Goal: Task Accomplishment & Management: Manage account settings

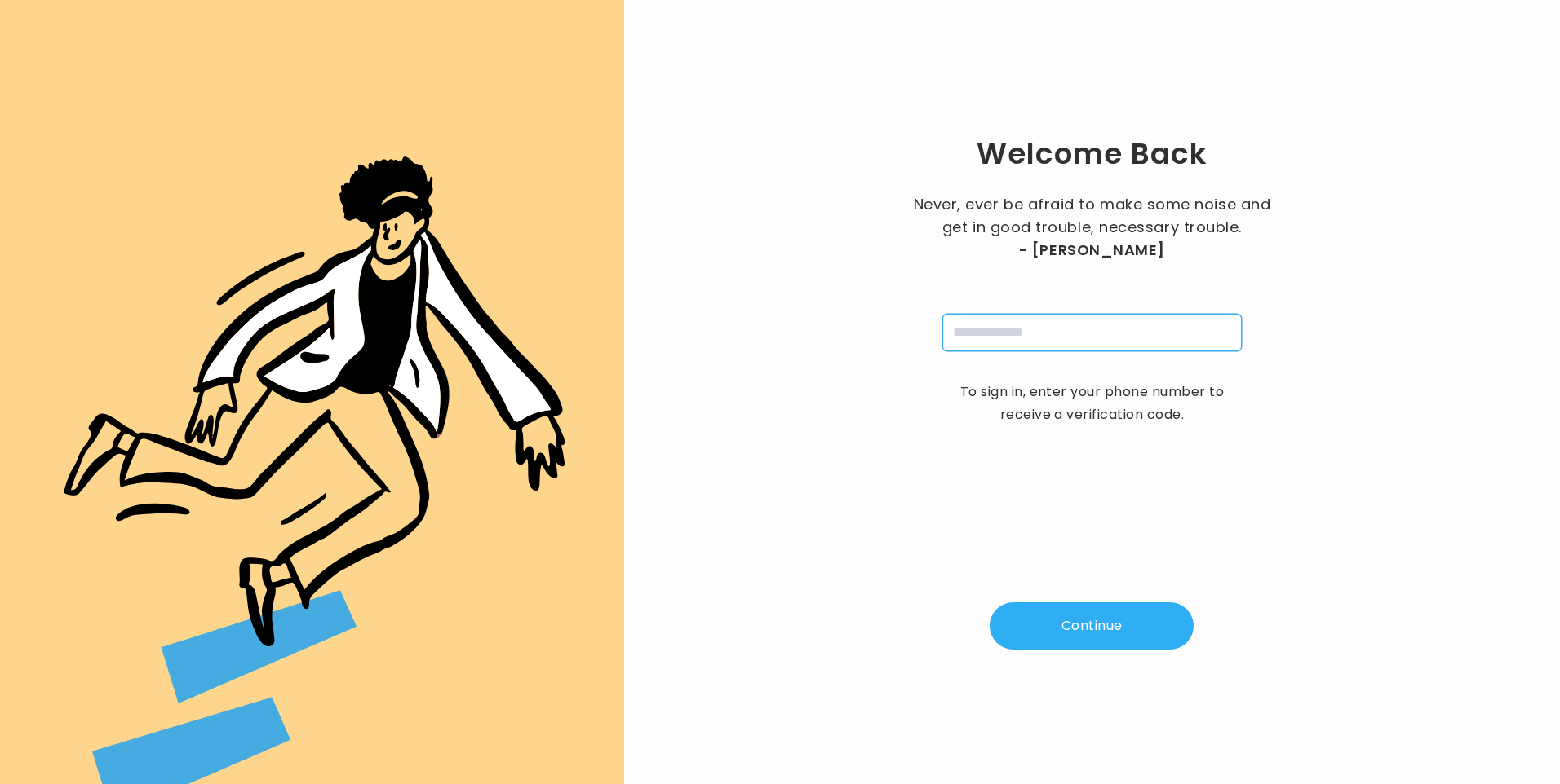
drag, startPoint x: 1045, startPoint y: 333, endPoint x: 1052, endPoint y: 345, distance: 13.9
click at [1045, 333] on input "tel" at bounding box center [1092, 333] width 299 height 38
type input "**********"
click at [1055, 618] on button "Continue" at bounding box center [1091, 626] width 204 height 47
type input "*"
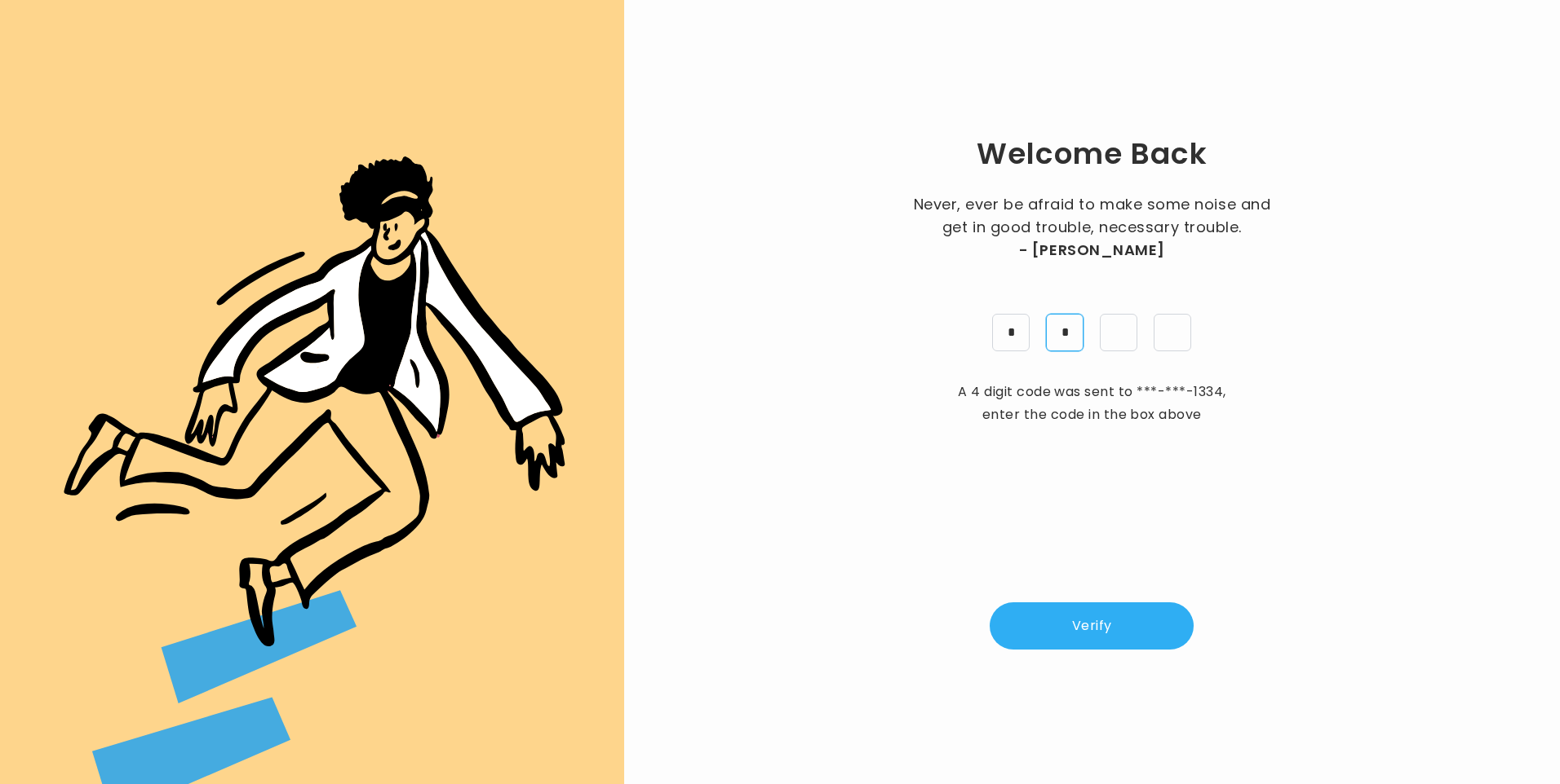
type input "*"
click at [1090, 632] on button "Verify" at bounding box center [1091, 626] width 204 height 47
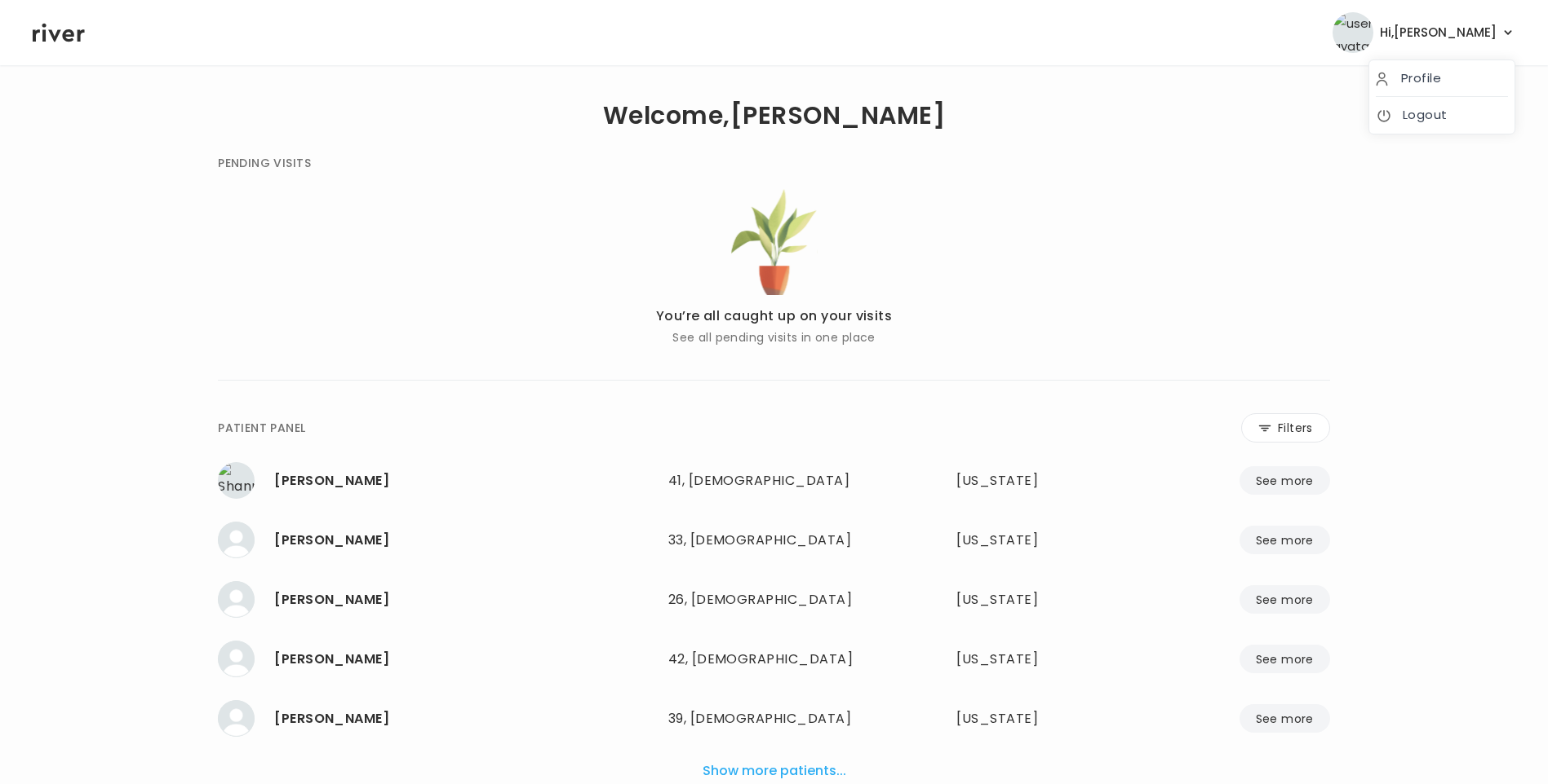
click at [1494, 30] on span "Hi, [PERSON_NAME]" at bounding box center [1437, 32] width 117 height 23
click at [1465, 114] on link "Logout" at bounding box center [1442, 115] width 133 height 23
